Goal: Information Seeking & Learning: Find specific fact

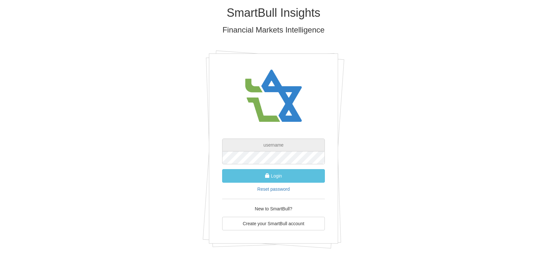
click at [275, 141] on input "text" at bounding box center [273, 145] width 103 height 13
type input "[EMAIL_ADDRESS][DOMAIN_NAME]"
click at [222, 169] on button "Login" at bounding box center [273, 176] width 103 height 14
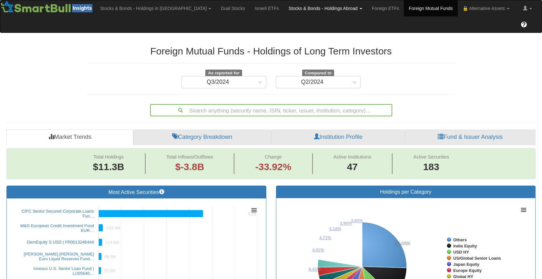
click at [284, 7] on link "Stocks & Bonds - Holdings Abroad" at bounding box center [325, 8] width 83 height 16
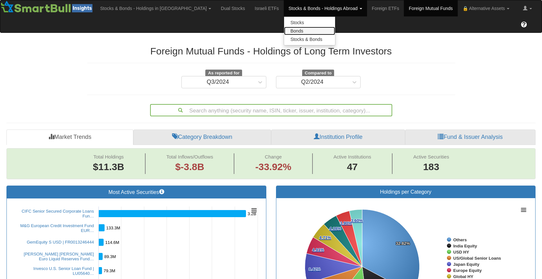
click at [284, 31] on link "Bonds" at bounding box center [309, 31] width 51 height 8
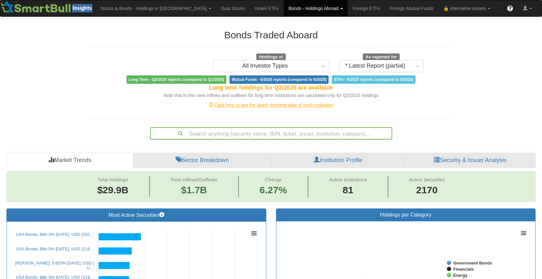
click at [248, 134] on div "Search anything (security name, ISIN, ticker, issuer, institution, category)..." at bounding box center [271, 133] width 242 height 12
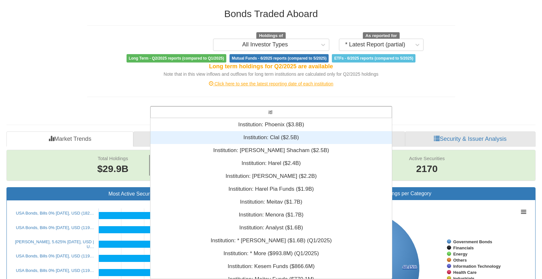
scroll to position [34, 236]
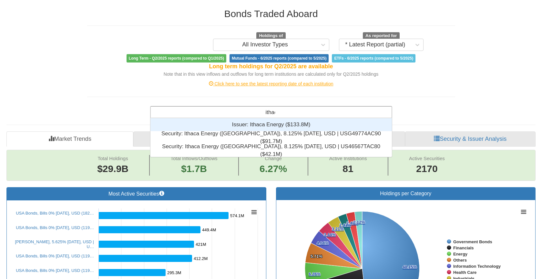
type input "ithaca"
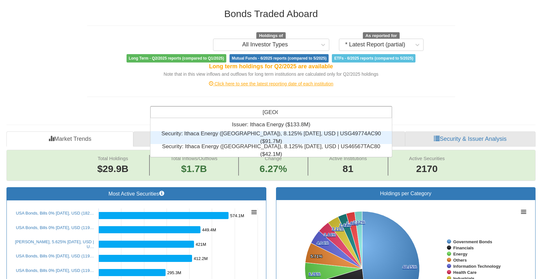
click at [276, 137] on div "Security: ‎Ithaca Energy (North Sea), 8.125% 15oct2029, USD | USG49774AC90 ‎($9…" at bounding box center [270, 137] width 241 height 13
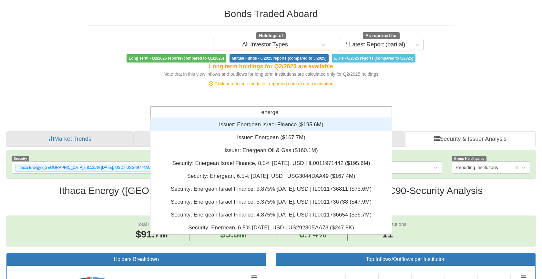
scroll to position [111, 236]
type input "energean"
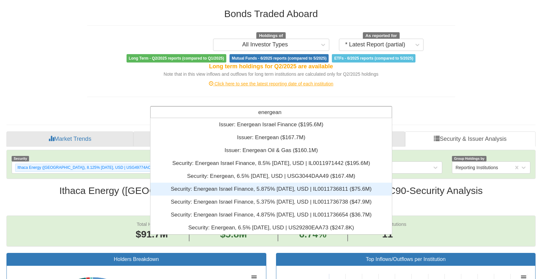
click at [306, 192] on div "Security: ‎Energean Israel Finance, 5.875% 30mar2031, USD | IL0011736811 ‎($75.…" at bounding box center [270, 189] width 241 height 13
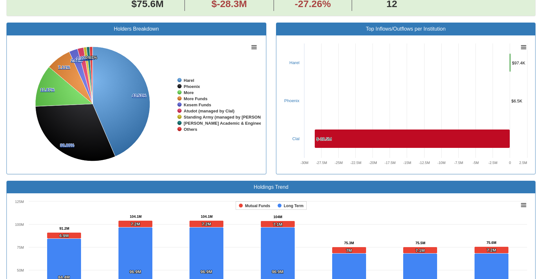
scroll to position [144, 0]
